Goal: Obtain resource: Obtain resource

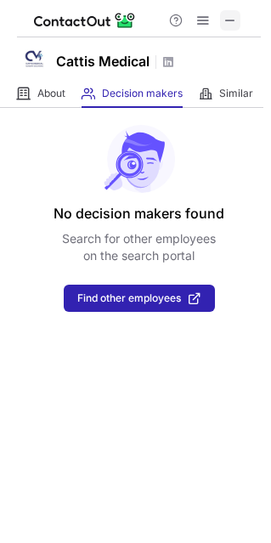
click at [230, 24] on span at bounding box center [231, 21] width 14 height 14
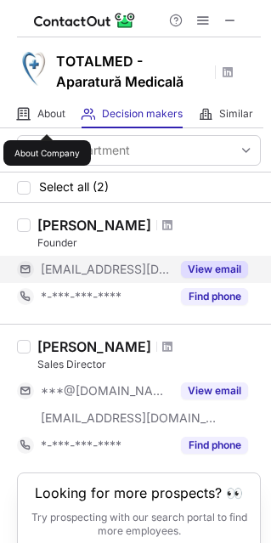
click at [211, 269] on button "View email" at bounding box center [214, 269] width 67 height 17
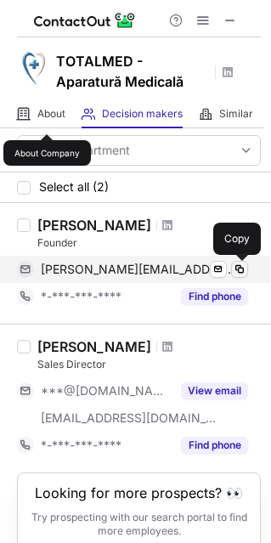
click at [241, 276] on span at bounding box center [240, 270] width 14 height 14
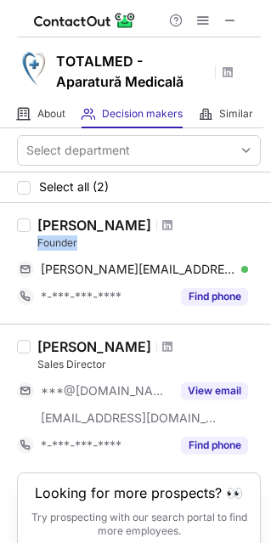
drag, startPoint x: 39, startPoint y: 240, endPoint x: 80, endPoint y: 236, distance: 41.0
click at [80, 236] on div "Founder" at bounding box center [149, 243] width 224 height 15
copy div "Founder"
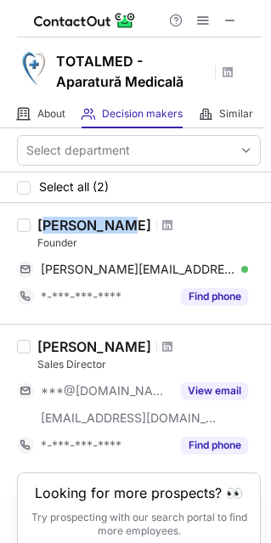
drag, startPoint x: 43, startPoint y: 221, endPoint x: 108, endPoint y: 224, distance: 65.5
click at [108, 224] on div "[PERSON_NAME]" at bounding box center [94, 225] width 114 height 17
drag, startPoint x: 41, startPoint y: 222, endPoint x: 138, endPoint y: 226, distance: 97.0
click at [138, 226] on div "Adrian Istudor" at bounding box center [149, 225] width 224 height 17
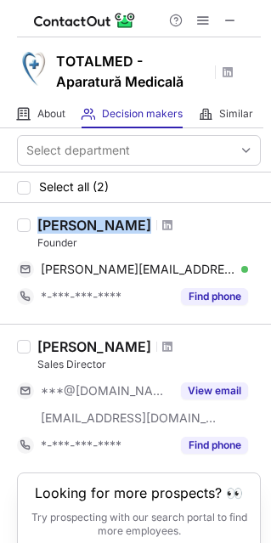
copy div "Adrian Istudor"
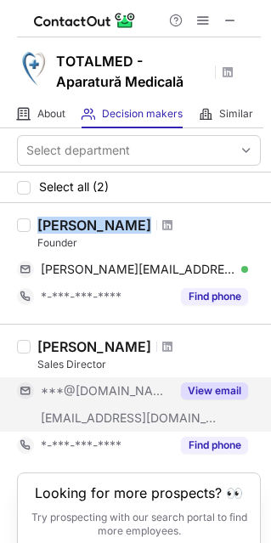
click at [213, 384] on button "View email" at bounding box center [214, 391] width 67 height 17
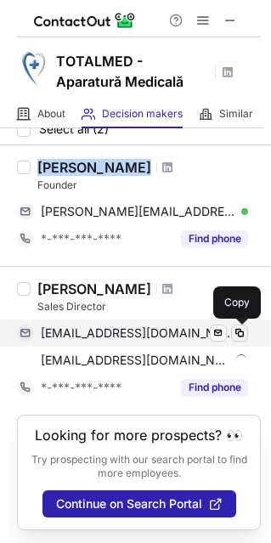
click at [241, 332] on span at bounding box center [240, 334] width 14 height 14
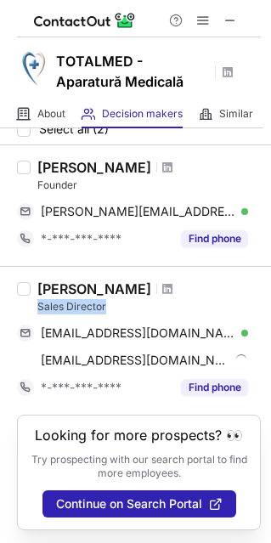
drag, startPoint x: 39, startPoint y: 310, endPoint x: 111, endPoint y: 306, distance: 72.4
click at [111, 306] on div "Sales Director" at bounding box center [149, 306] width 224 height 15
copy div "Sales Director"
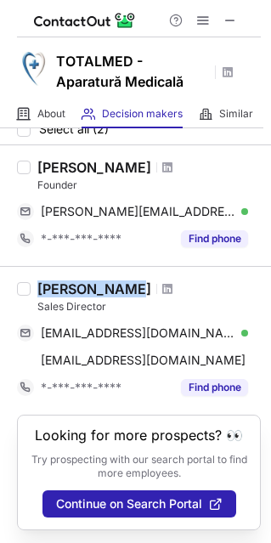
drag, startPoint x: 37, startPoint y: 287, endPoint x: 118, endPoint y: 293, distance: 81.8
click at [118, 293] on div "Plesa Ovidiu" at bounding box center [94, 289] width 114 height 17
copy div "Plesa Ovidiu"
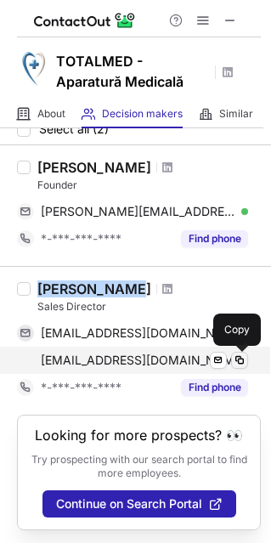
click at [241, 361] on span at bounding box center [240, 361] width 14 height 14
